Goal: Task Accomplishment & Management: Manage account settings

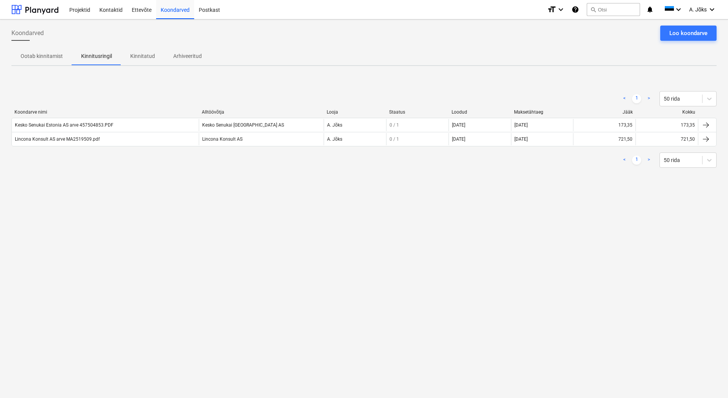
click at [141, 56] on p "Kinnitatud" at bounding box center [142, 56] width 25 height 8
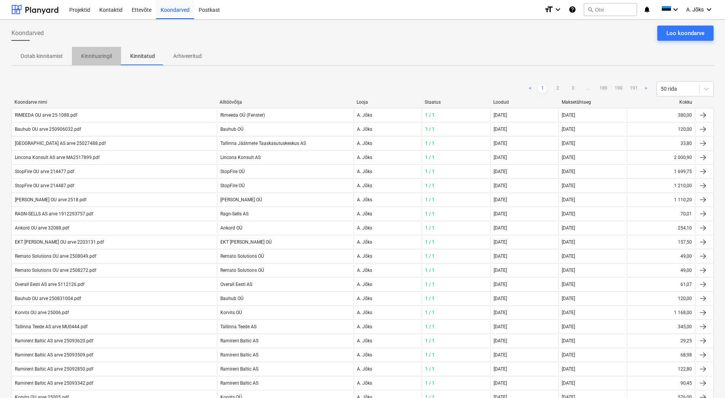
drag, startPoint x: 94, startPoint y: 56, endPoint x: 179, endPoint y: 62, distance: 84.7
click at [95, 56] on p "Kinnitusringil" at bounding box center [96, 56] width 31 height 8
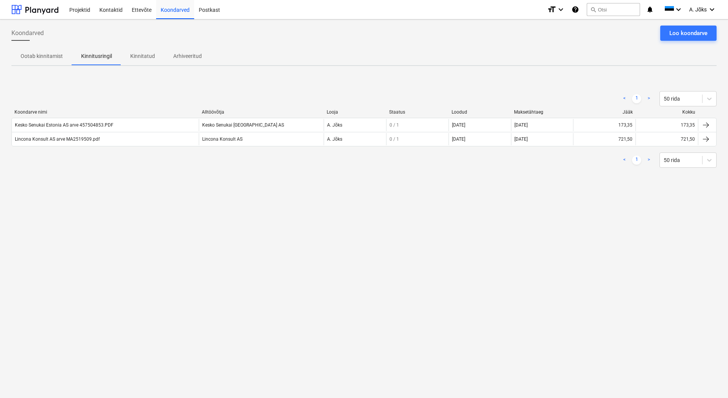
click at [299, 42] on div "Koondarved Loo koondarve" at bounding box center [363, 36] width 705 height 21
click at [276, 195] on div "Koondarved Loo koondarve Ootab kinnitamist Kinnitusringil Kinnitatud Arhiveerit…" at bounding box center [364, 208] width 728 height 378
click at [138, 54] on p "Kinnitatud" at bounding box center [142, 56] width 25 height 8
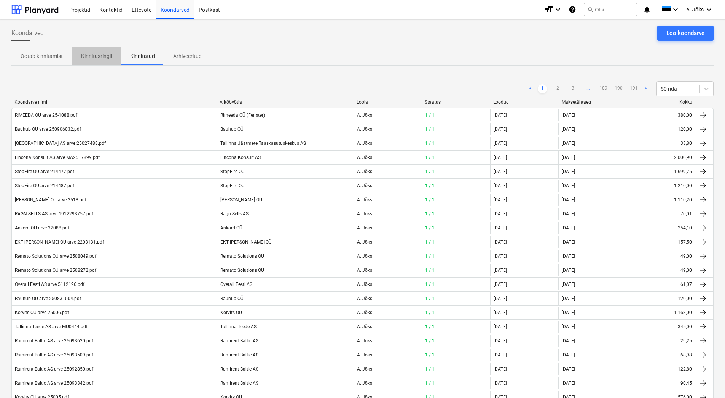
click at [101, 54] on p "Kinnitusringil" at bounding box center [96, 56] width 31 height 8
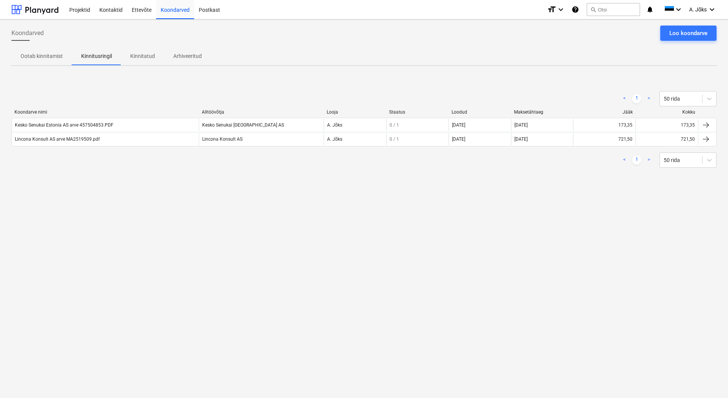
click at [328, 43] on div "Koondarved Loo koondarve" at bounding box center [363, 36] width 705 height 21
click at [705, 8] on span "A. Jõks" at bounding box center [698, 9] width 18 height 6
click at [688, 44] on div "Logi välja" at bounding box center [694, 42] width 46 height 12
